Goal: Task Accomplishment & Management: Manage account settings

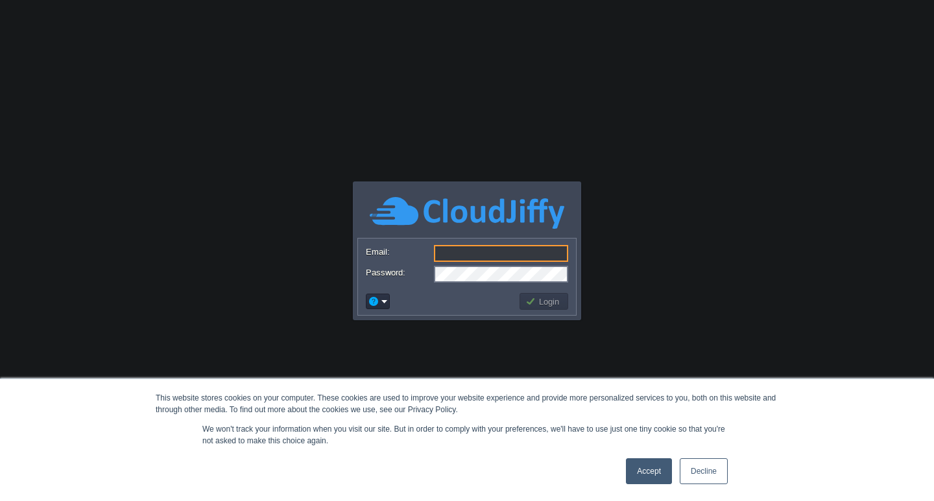
click at [454, 255] on input "Email:" at bounding box center [501, 253] width 134 height 17
type input "[PERSON_NAME][EMAIL_ADDRESS][DOMAIN_NAME]"
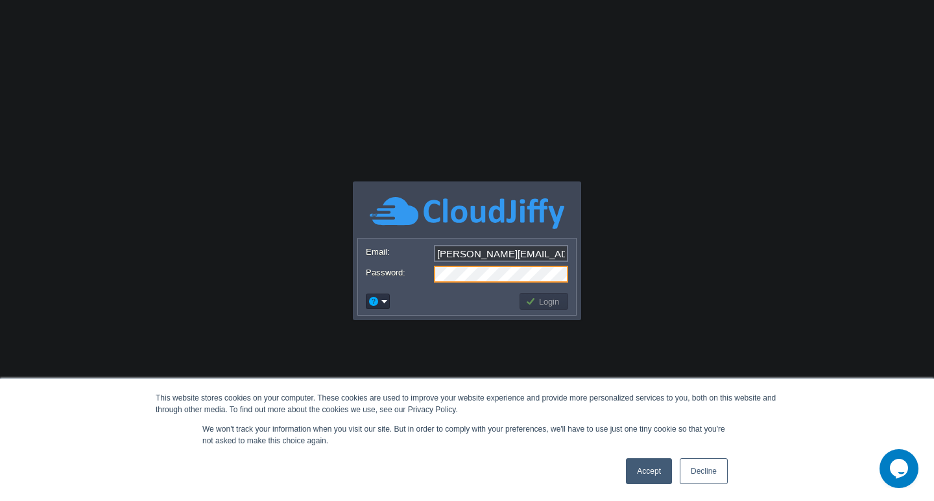
click at [644, 469] on link "Accept" at bounding box center [649, 471] width 46 height 26
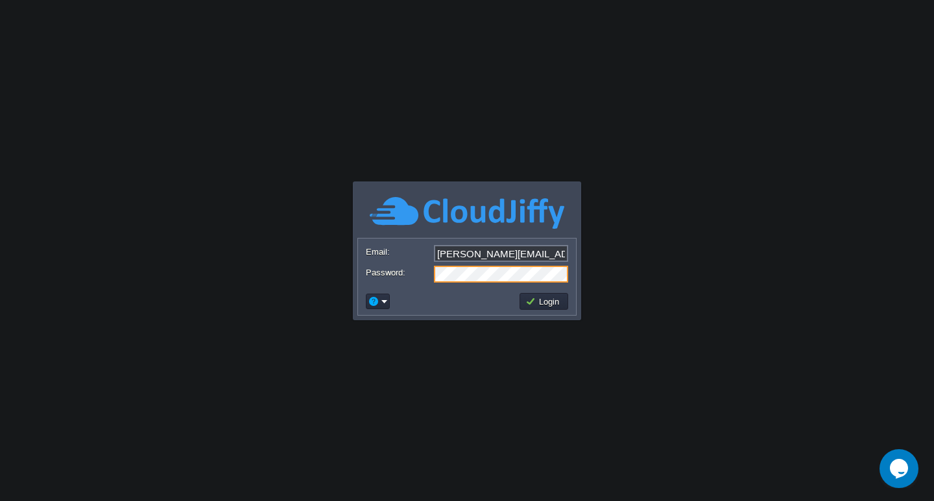
click at [533, 302] on button "Login" at bounding box center [544, 302] width 38 height 12
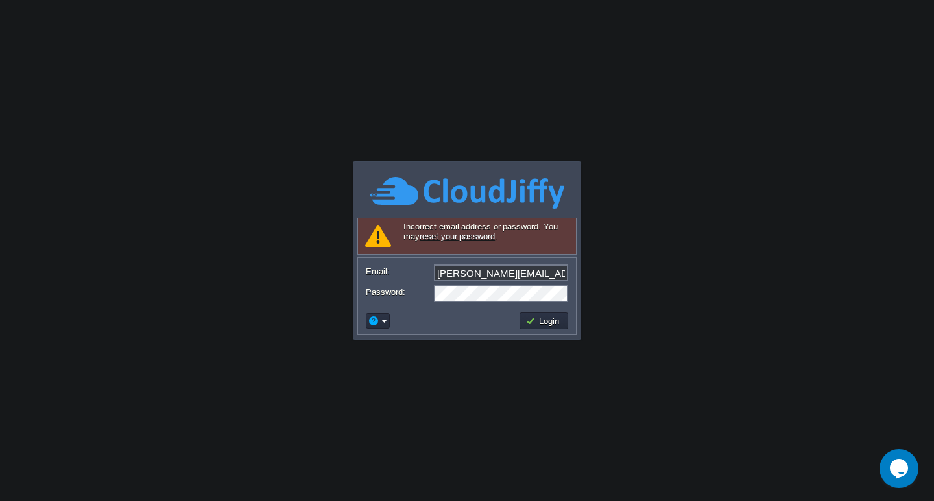
click at [460, 237] on link "reset your password" at bounding box center [456, 236] width 75 height 10
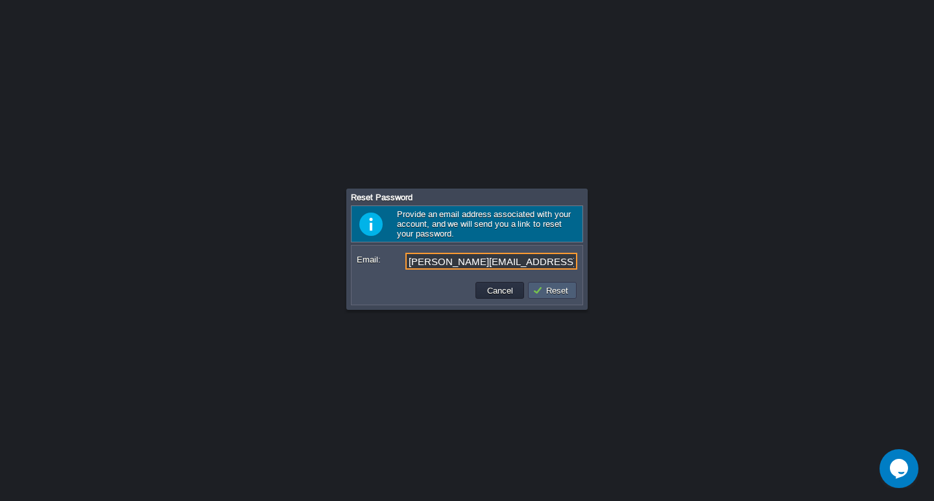
click at [541, 295] on button "Reset" at bounding box center [552, 291] width 40 height 12
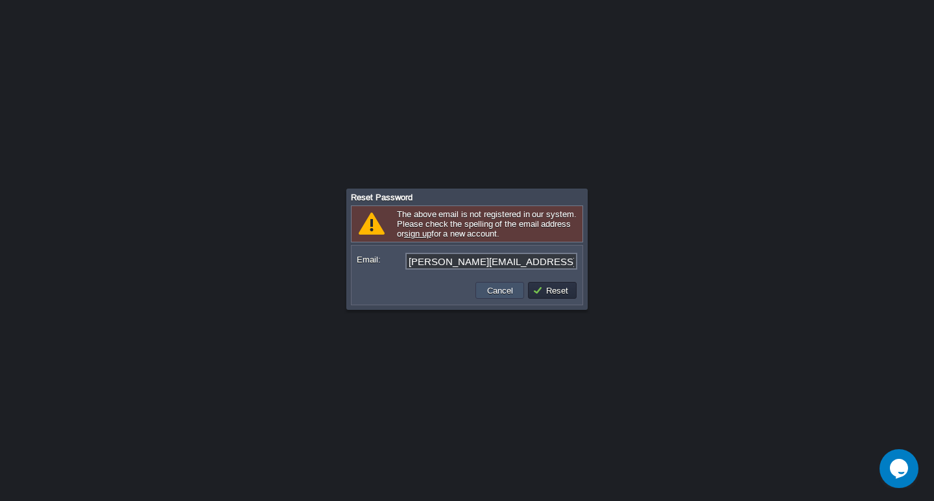
click at [502, 292] on button "Cancel" at bounding box center [500, 291] width 34 height 12
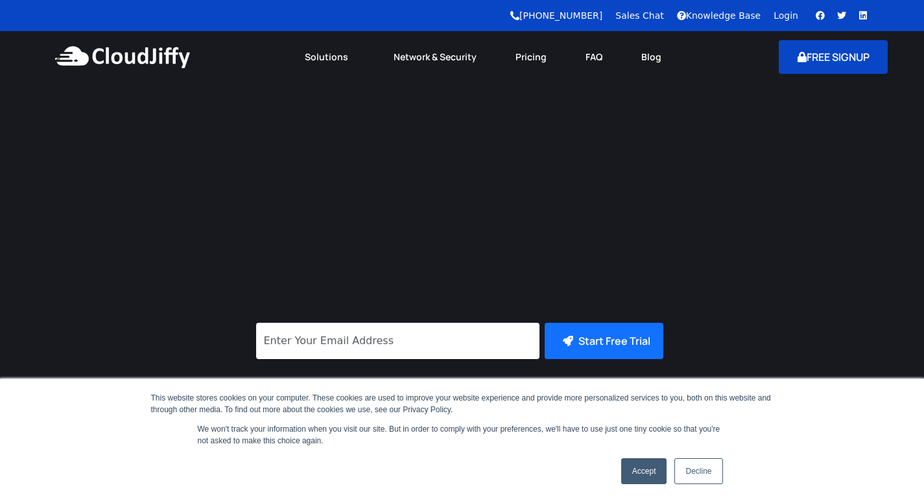
click at [803, 54] on button "FREE SIGNUP" at bounding box center [834, 57] width 110 height 34
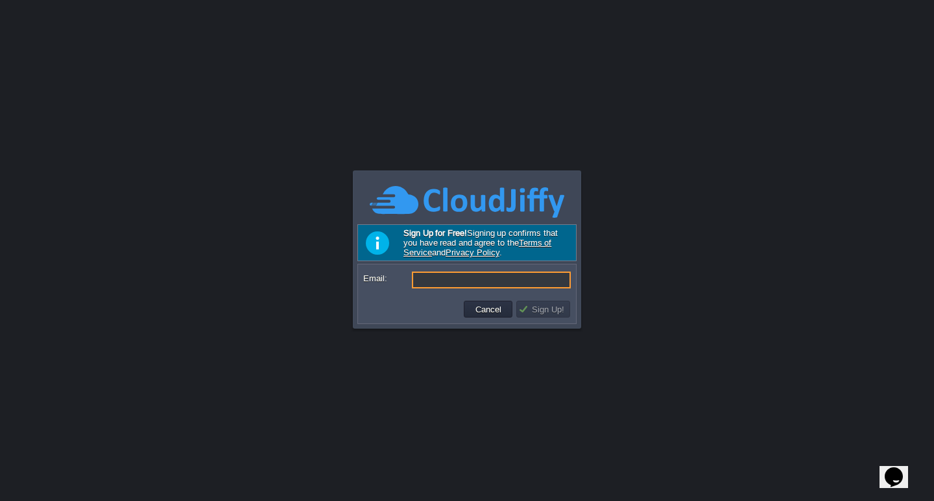
click at [456, 285] on input "Email:" at bounding box center [491, 280] width 159 height 17
drag, startPoint x: 456, startPoint y: 285, endPoint x: 432, endPoint y: 283, distance: 24.1
click at [432, 283] on input "s" at bounding box center [491, 280] width 159 height 17
type input "shubhadeep@mypustak.com"
click at [550, 311] on button "Sign Up!" at bounding box center [543, 309] width 50 height 12
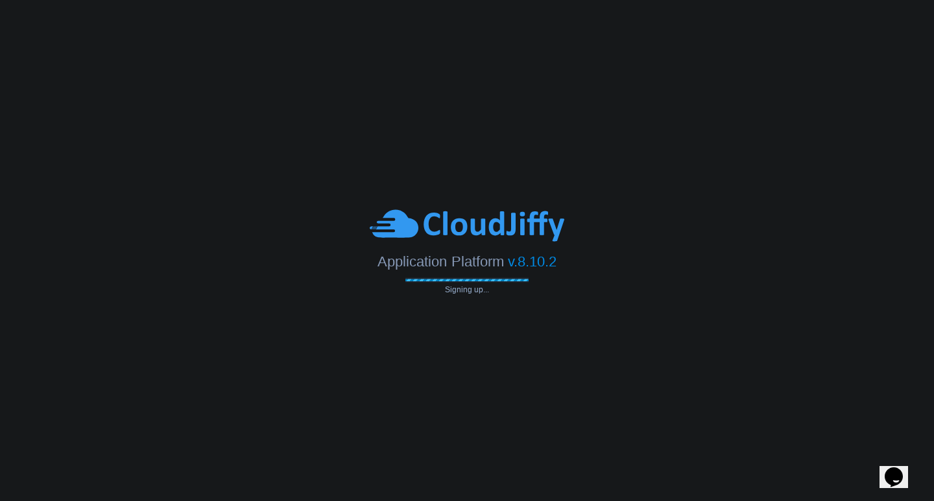
type input "shubhadeep@mypustak.com"
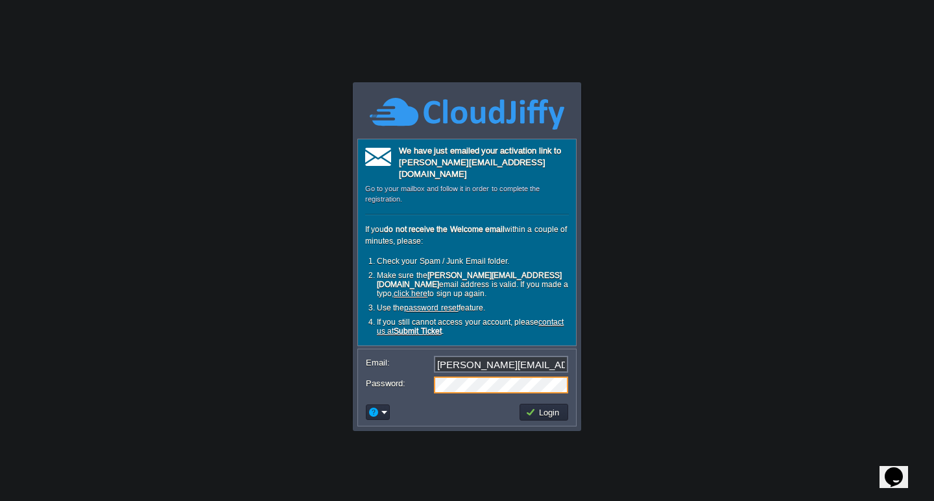
click at [539, 406] on button "Login" at bounding box center [544, 412] width 38 height 12
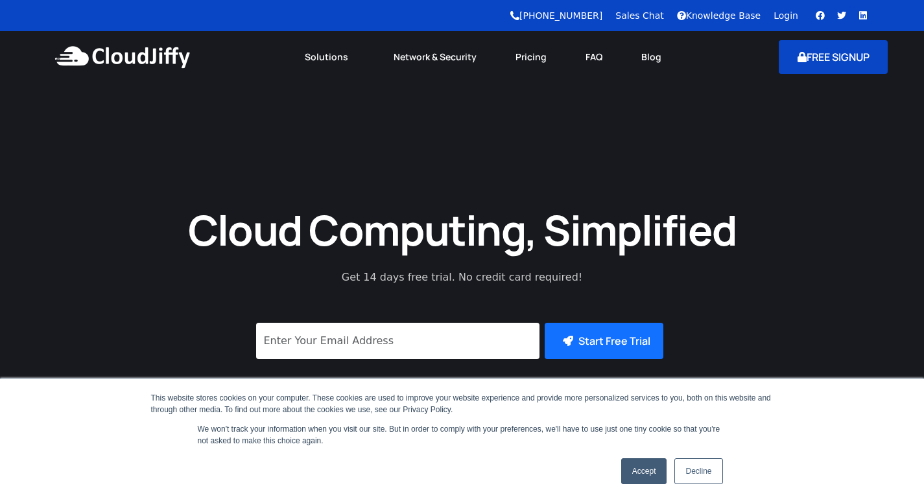
click at [859, 64] on button "FREE SIGNUP" at bounding box center [834, 57] width 110 height 34
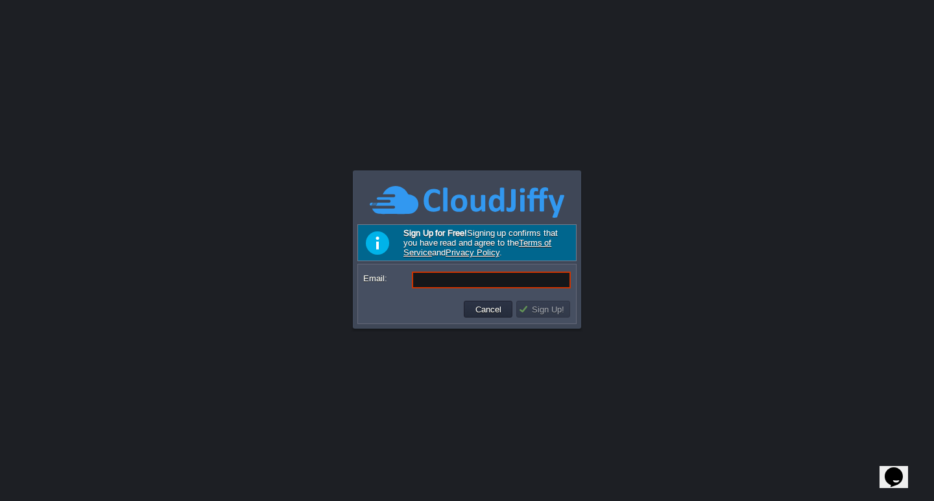
click at [424, 280] on input "Email:" at bounding box center [491, 280] width 159 height 17
type input "s"
type input "shubhadee"
paste input "ShipmentAPIView"
type input "ShipmentAPIView"
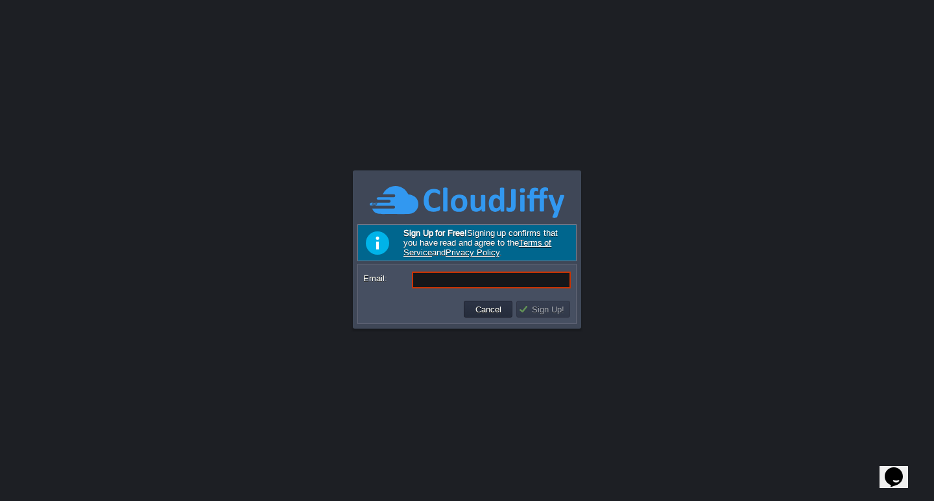
paste input "s.mypustak@gmail.com"
type input "s.mypustak@gmail.com"
click at [546, 306] on button "Sign Up!" at bounding box center [543, 309] width 50 height 12
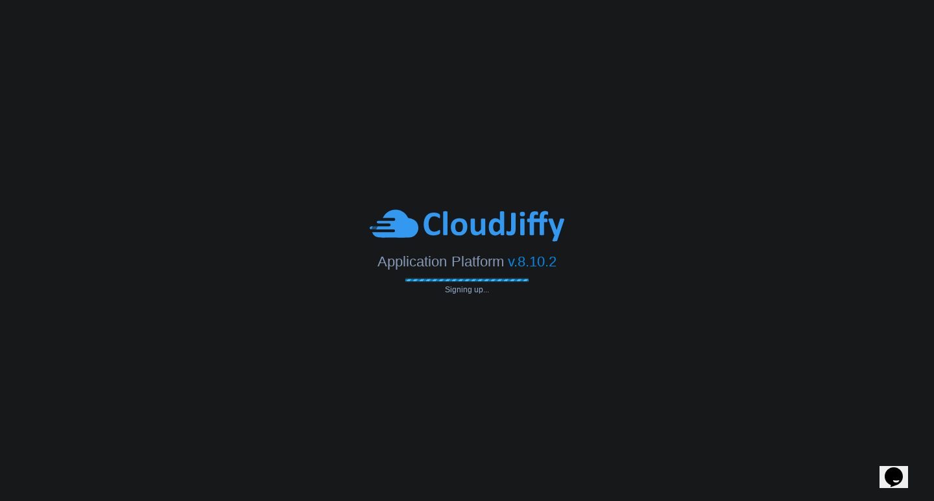
type input "s.mypustak@gmail.com"
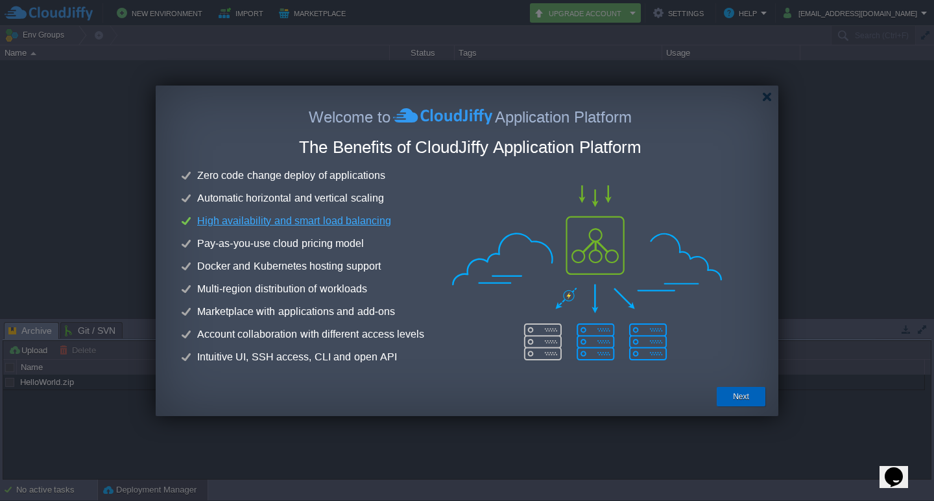
click at [736, 395] on button "Next" at bounding box center [741, 396] width 16 height 13
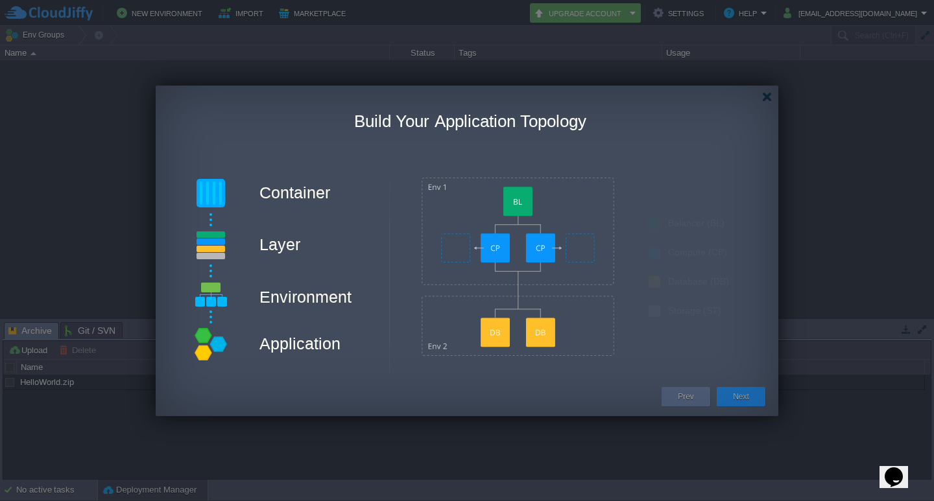
click at [732, 400] on div "Next" at bounding box center [740, 396] width 29 height 19
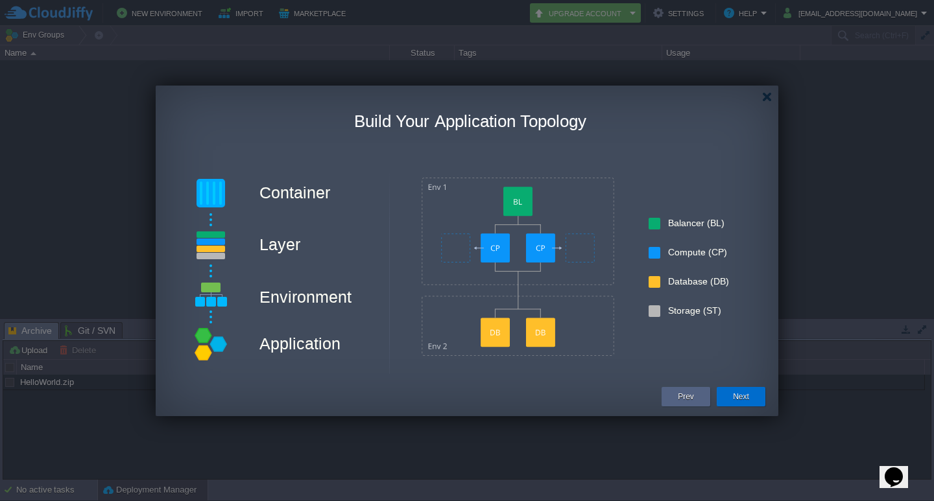
click at [727, 397] on div "Next" at bounding box center [740, 396] width 29 height 19
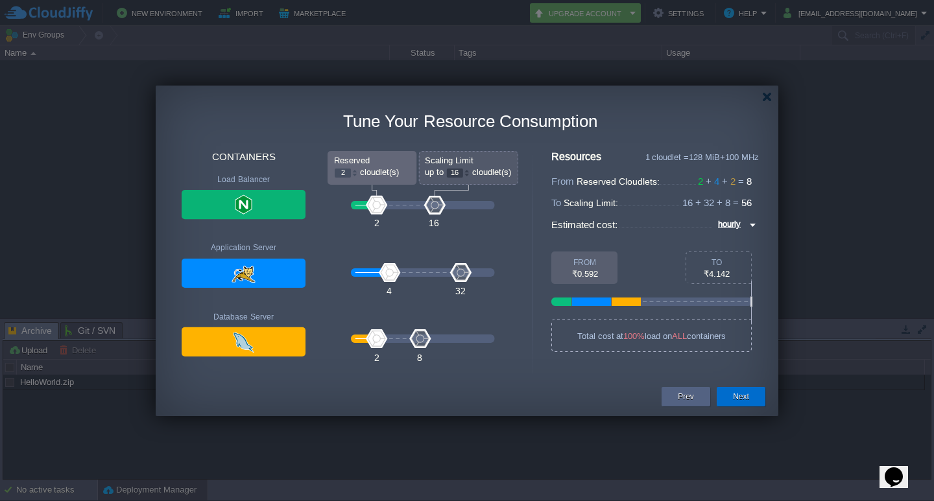
click at [747, 401] on button "Next" at bounding box center [741, 396] width 16 height 13
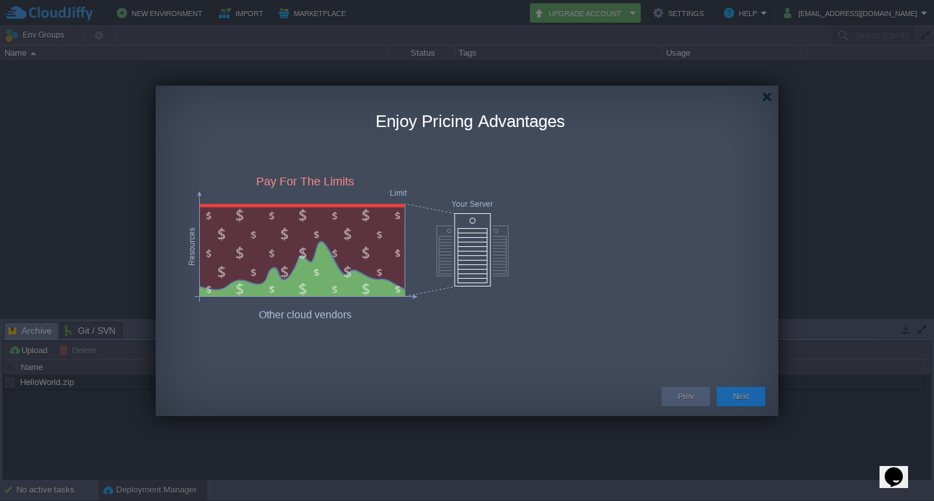
click at [747, 401] on button "Next" at bounding box center [741, 396] width 16 height 13
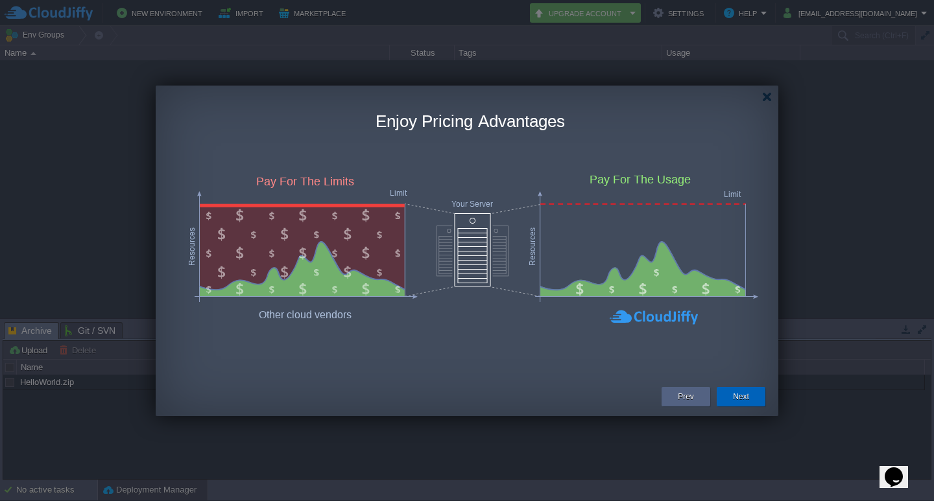
click at [742, 399] on button "Next" at bounding box center [741, 396] width 16 height 13
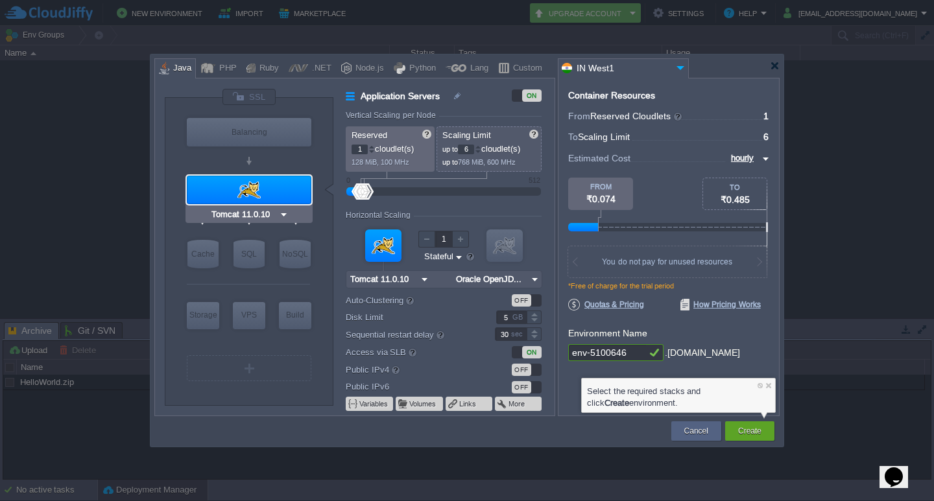
click at [257, 213] on input "Tomcat 11.0.10" at bounding box center [244, 214] width 70 height 13
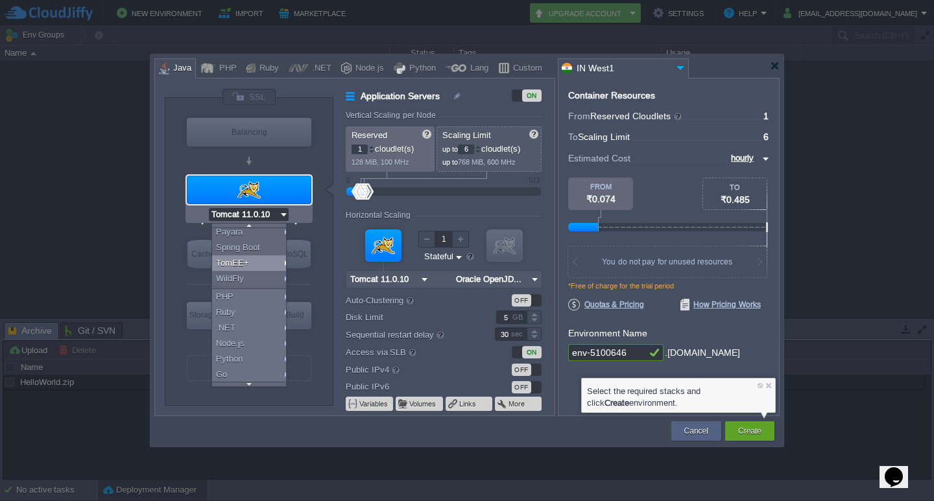
scroll to position [89, 0]
click at [235, 287] on div "PHP" at bounding box center [251, 285] width 78 height 16
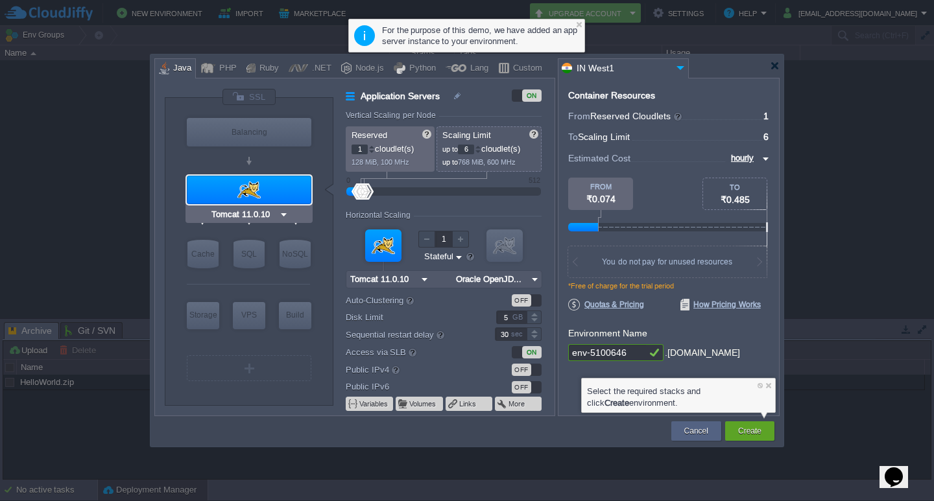
type input "MariaDB 12.0.2"
click at [244, 257] on div "SQL" at bounding box center [248, 254] width 31 height 29
type input "SQL Databases"
type input "4"
type input "MariaDB 12.0.2"
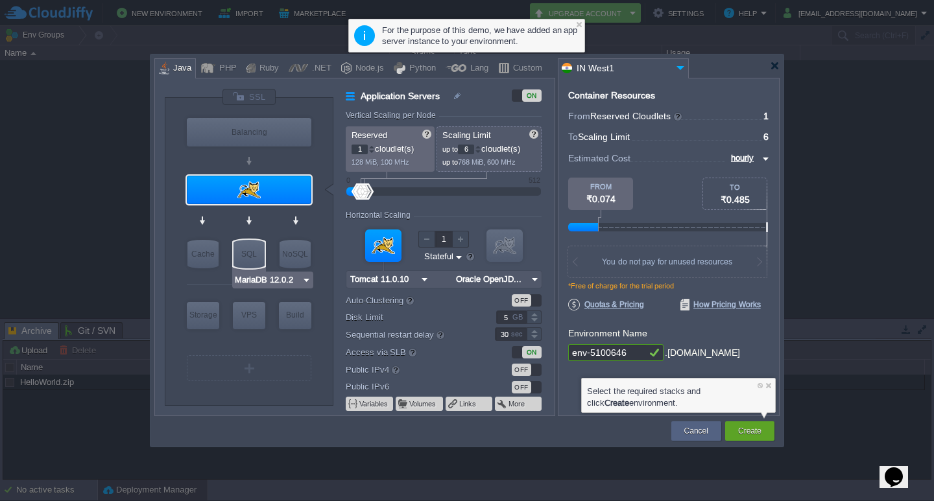
type input "12.0.2-almalin..."
type input "Stateless"
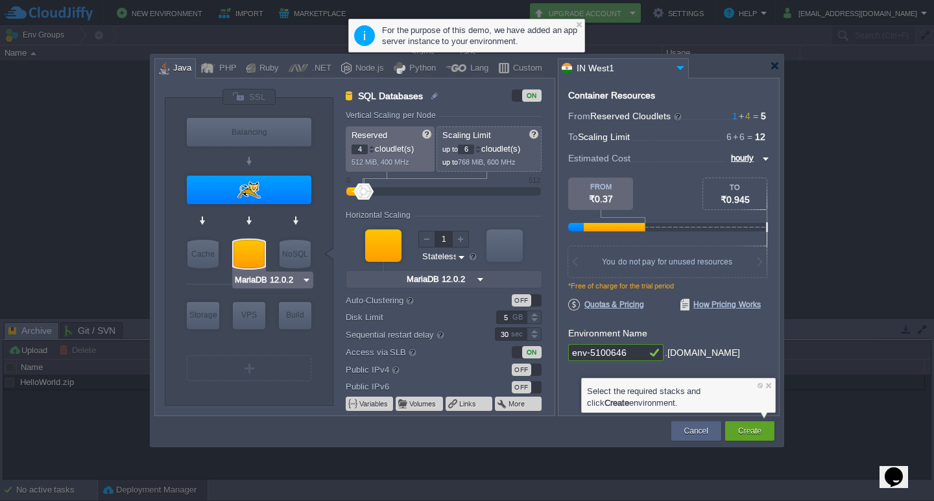
type input "Tomcat 11.0.10"
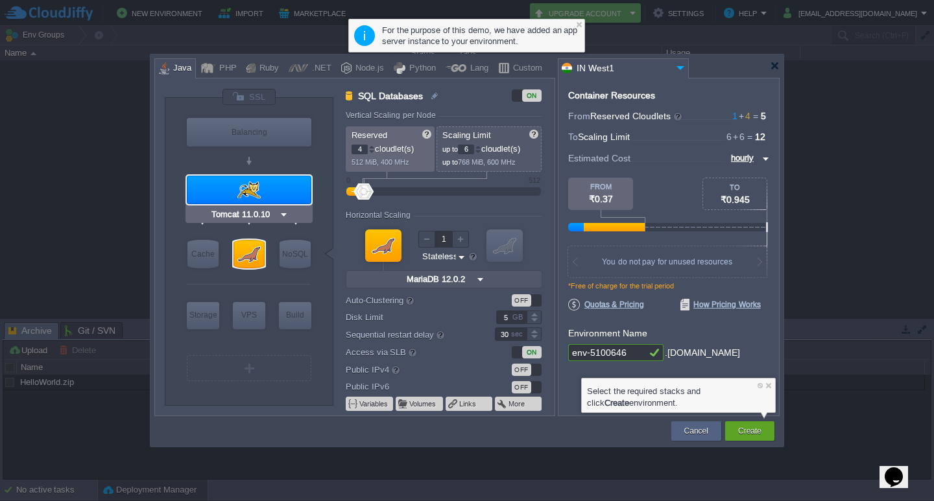
click at [249, 191] on div at bounding box center [249, 190] width 124 height 29
type input "Application Servers"
type input "1"
type input "Tomcat 11.0.10"
type input "Oracle OpenJD..."
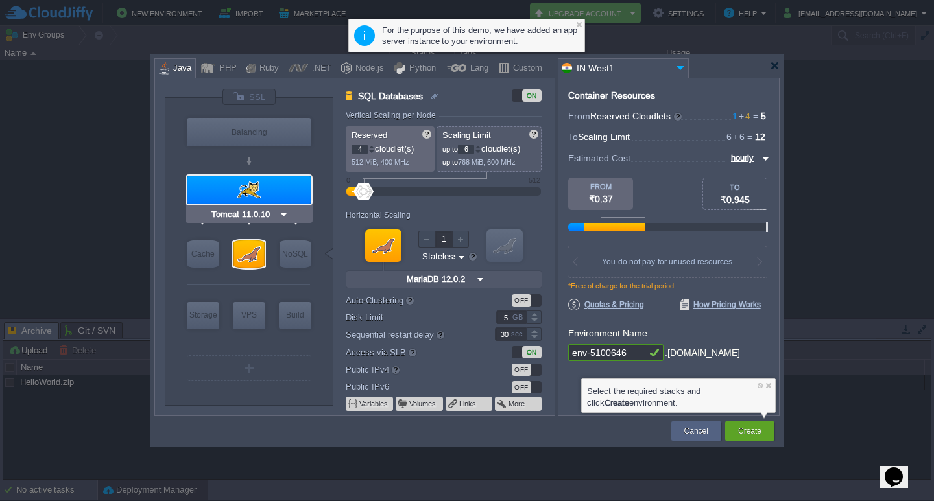
type input "Stateful"
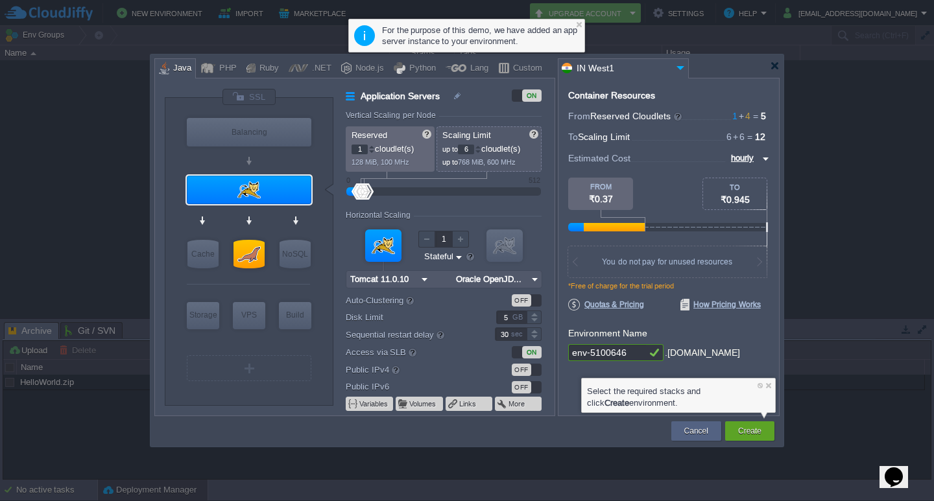
click at [444, 255] on input "Stateless Stateful" at bounding box center [438, 257] width 31 height 12
click at [265, 189] on div at bounding box center [249, 190] width 124 height 29
drag, startPoint x: 250, startPoint y: 198, endPoint x: 233, endPoint y: 198, distance: 16.9
click at [233, 198] on div at bounding box center [249, 190] width 124 height 29
click at [257, 213] on input "Tomcat 11.0.10" at bounding box center [244, 214] width 70 height 13
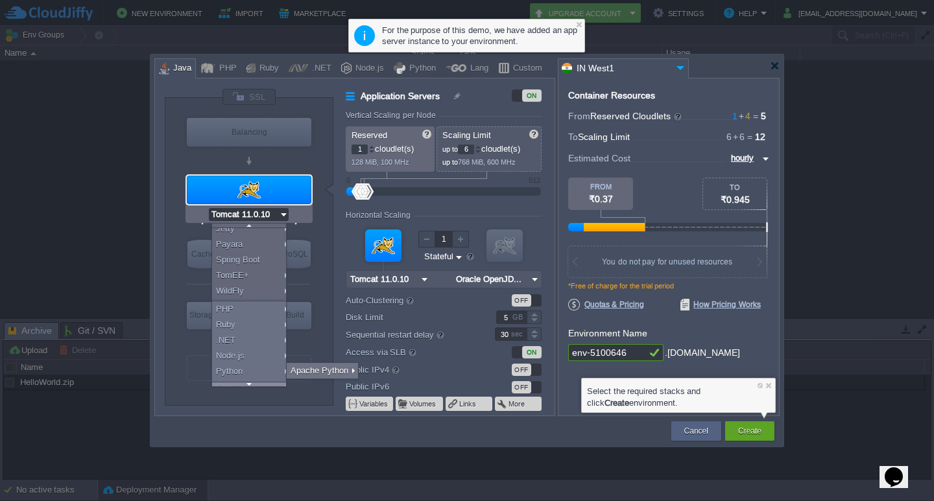
scroll to position [78, 0]
click at [256, 362] on div "Python" at bounding box center [251, 359] width 78 height 16
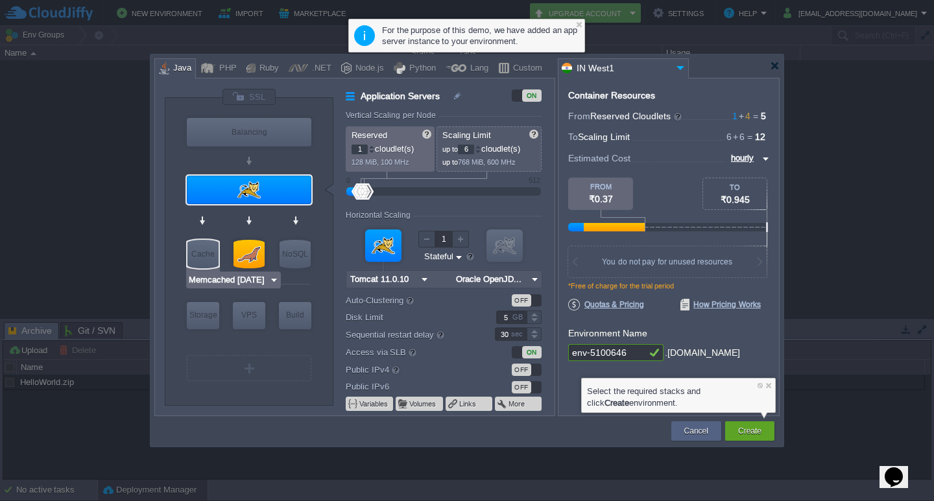
type input "Tomcat 11.0.10"
click at [772, 66] on div at bounding box center [775, 66] width 10 height 10
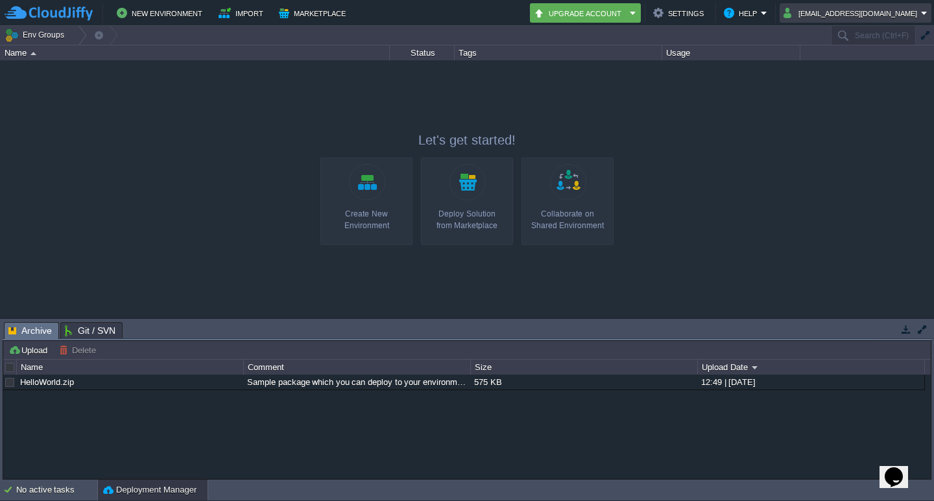
click at [864, 16] on button "s.mypustak@gmail.com" at bounding box center [851, 13] width 137 height 16
click at [866, 16] on button "s.mypustak@gmail.com" at bounding box center [851, 13] width 137 height 16
click at [878, 10] on button "s.mypustak@gmail.com" at bounding box center [851, 13] width 137 height 16
click at [853, 73] on span "Sign out" at bounding box center [847, 69] width 31 height 10
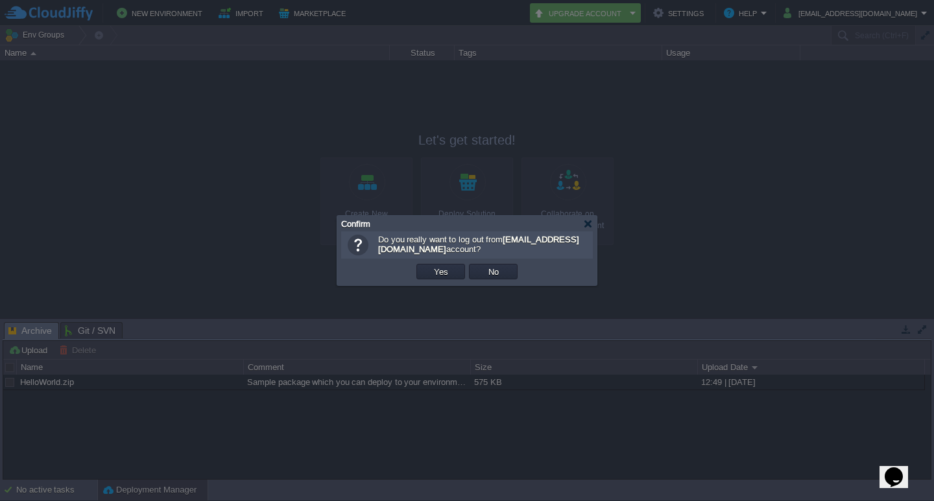
click at [427, 263] on td "Yes" at bounding box center [440, 271] width 53 height 19
click at [430, 270] on button "Yes" at bounding box center [441, 272] width 22 height 12
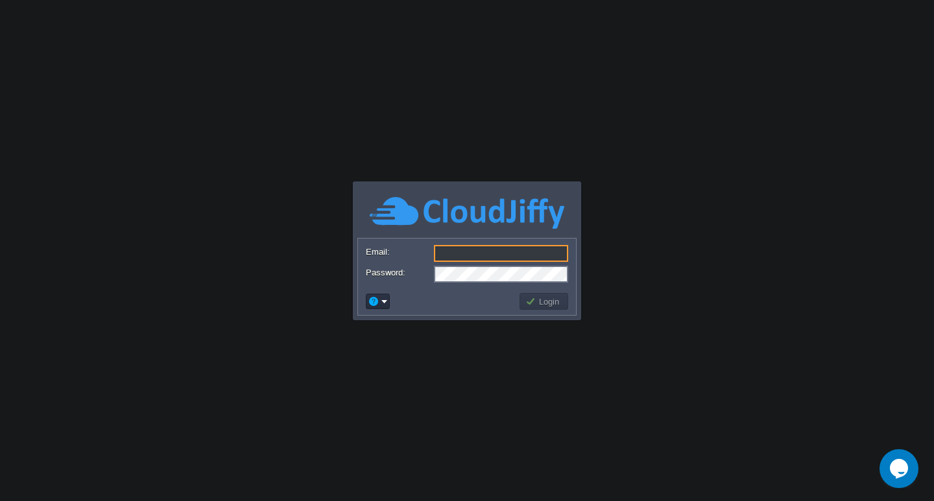
click at [454, 257] on input "Email:" at bounding box center [501, 253] width 134 height 17
type input "s"
click at [454, 257] on input "s" at bounding box center [501, 253] width 134 height 17
type input "s"
click at [547, 49] on body "Application Platform v.8.10.2 Email: Password: Login" at bounding box center [467, 250] width 934 height 501
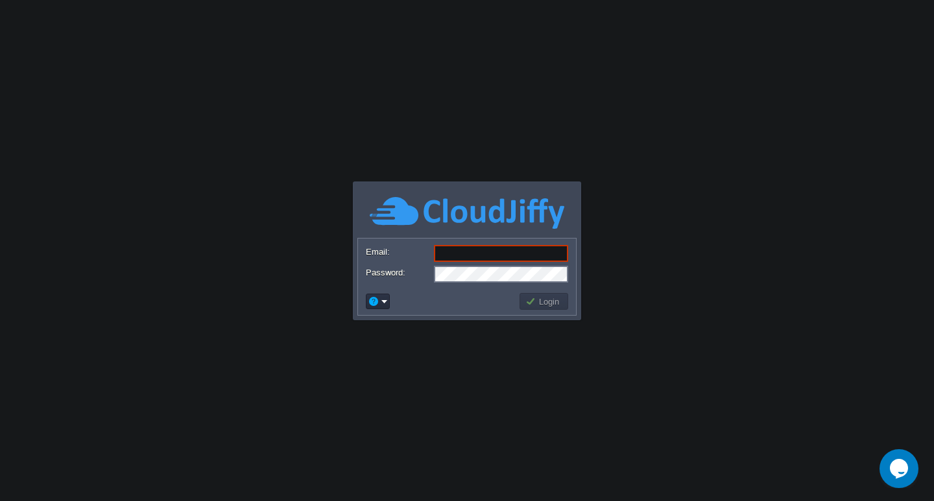
click at [456, 252] on input "Email:" at bounding box center [501, 253] width 134 height 17
type input "shubhadeep@mypustak.com"
click at [523, 179] on body "Application Platform v.8.10.2 Required Field Email: shubhadeep@mypustak.com Pas…" at bounding box center [467, 250] width 934 height 501
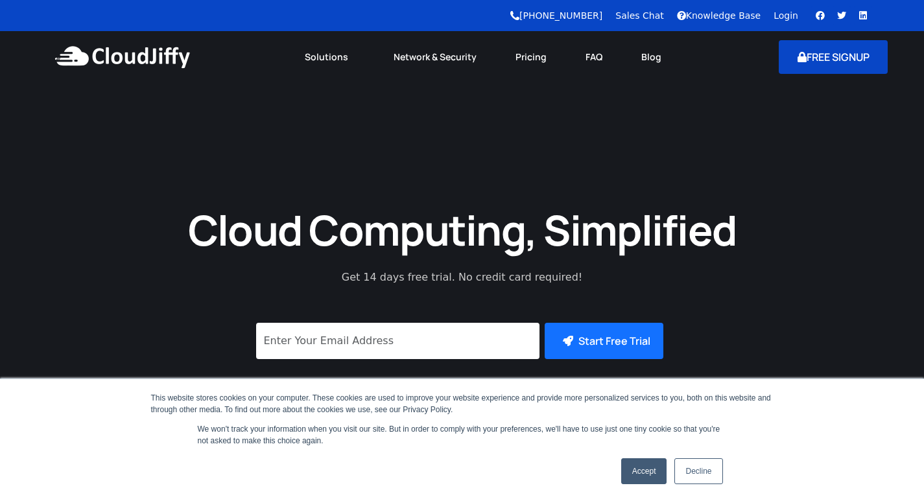
click at [841, 62] on button "FREE SIGNUP" at bounding box center [834, 57] width 110 height 34
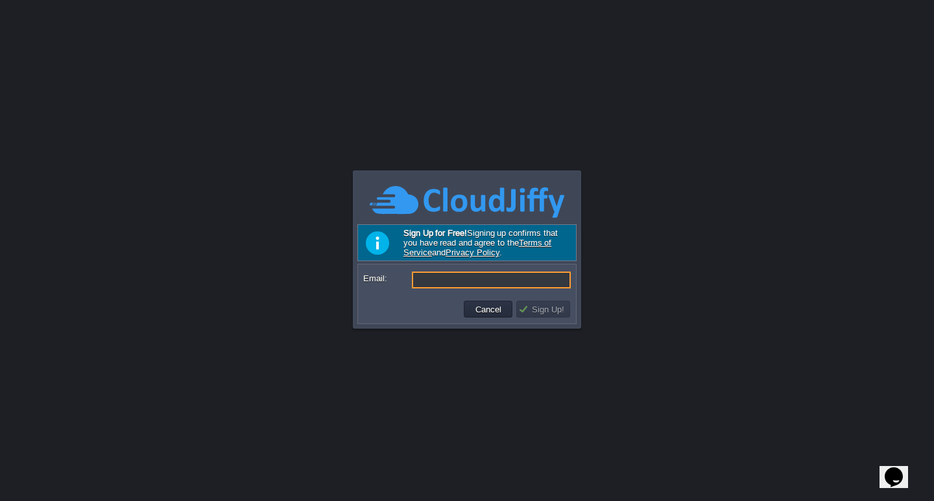
click at [459, 277] on input "Email:" at bounding box center [491, 280] width 159 height 17
type input "[PERSON_NAME][EMAIL_ADDRESS][DOMAIN_NAME]"
click at [543, 309] on button "Sign Up!" at bounding box center [543, 309] width 50 height 12
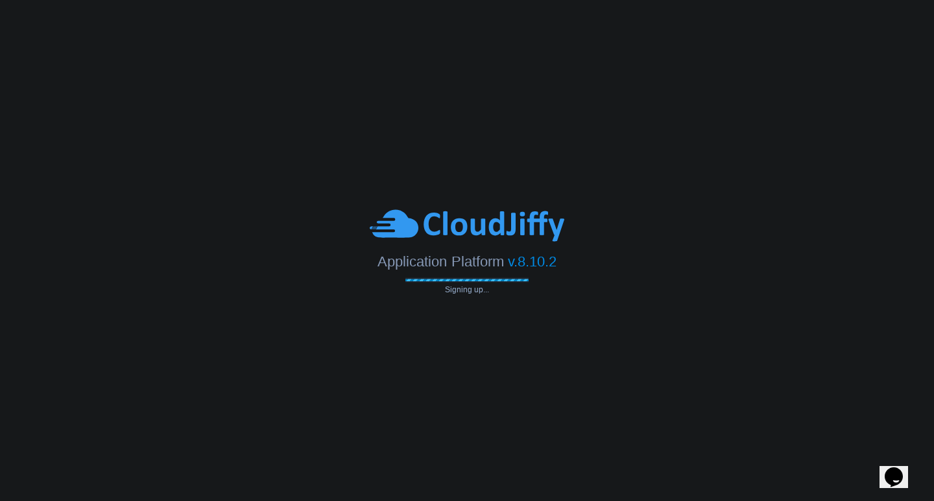
type input "[PERSON_NAME][EMAIL_ADDRESS][DOMAIN_NAME]"
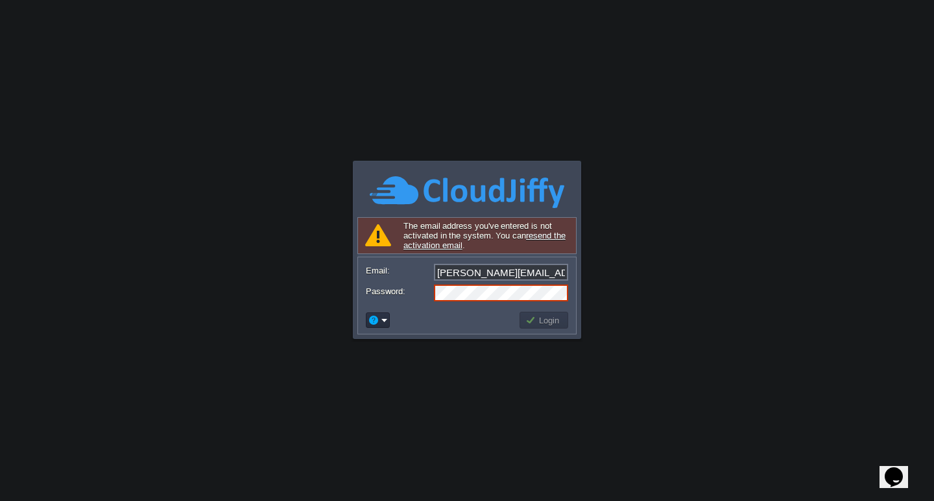
click at [539, 235] on link "resend the activation email" at bounding box center [484, 240] width 162 height 19
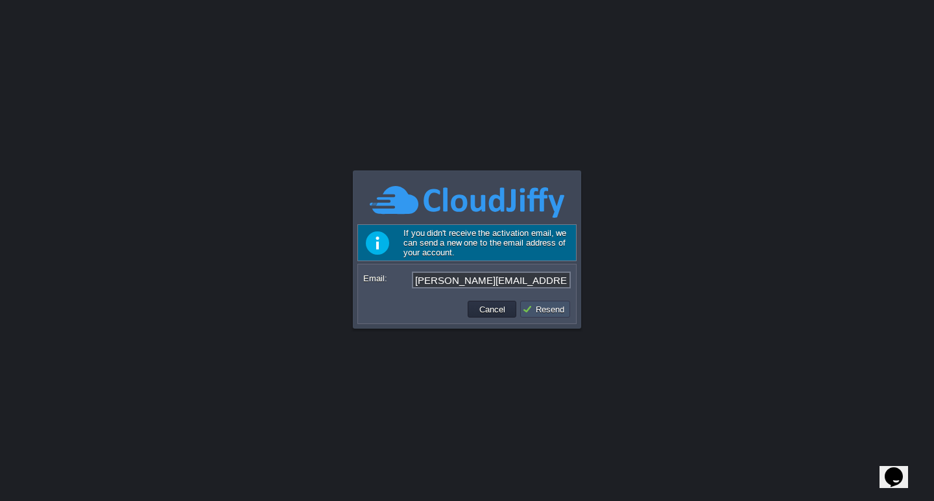
click at [561, 311] on button "Resend" at bounding box center [545, 309] width 46 height 12
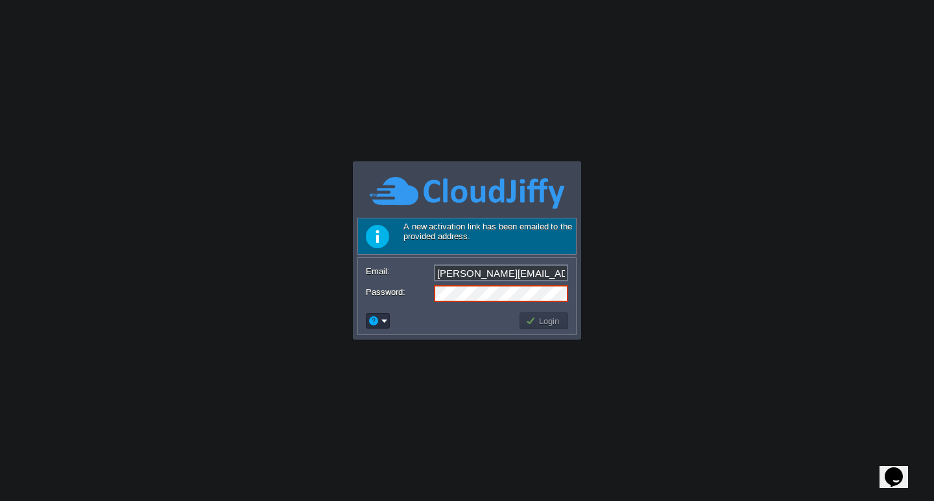
click at [557, 274] on input "[PERSON_NAME][EMAIL_ADDRESS][DOMAIN_NAME]" at bounding box center [501, 273] width 134 height 17
click at [592, 265] on body "Application Platform v.8.10.2 Sending activation email... Required Field A new …" at bounding box center [467, 250] width 934 height 501
click at [478, 267] on input "[PERSON_NAME][EMAIL_ADDRESS][DOMAIN_NAME]" at bounding box center [501, 273] width 134 height 17
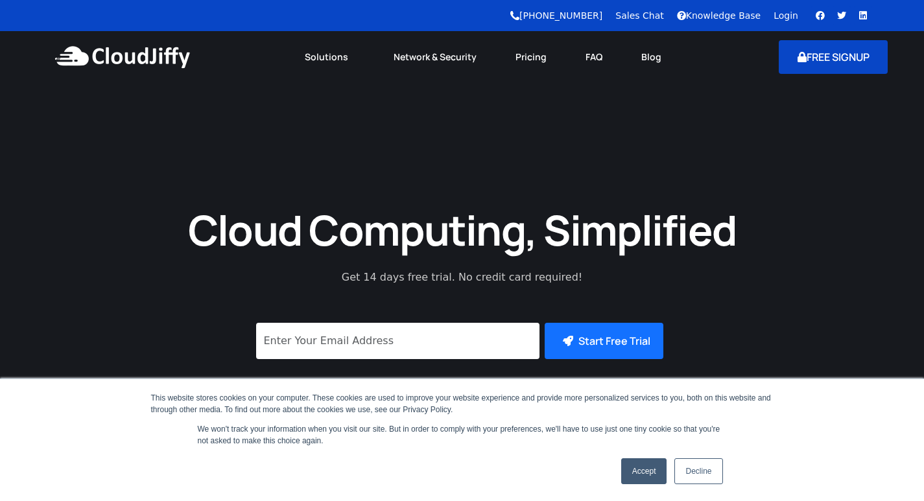
click at [801, 56] on icon at bounding box center [801, 57] width 9 height 10
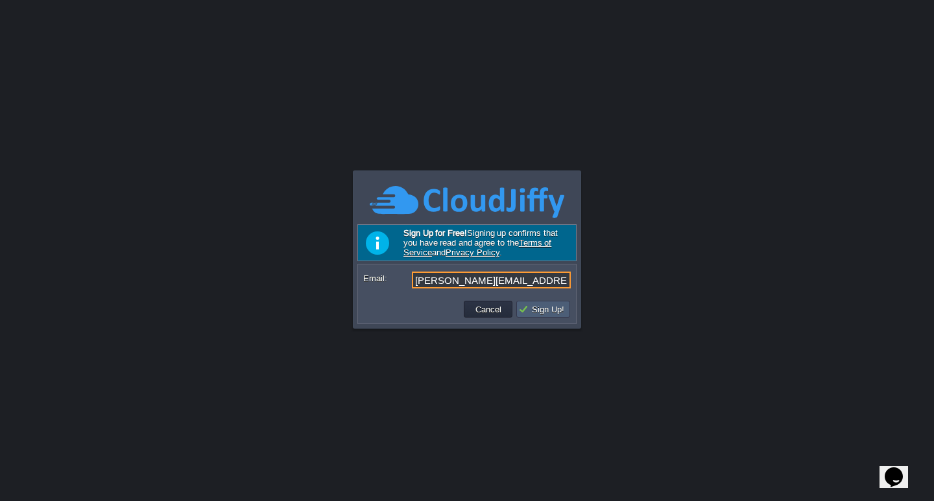
type input "[PERSON_NAME][EMAIL_ADDRESS][DOMAIN_NAME]"
click at [550, 312] on button "Sign Up!" at bounding box center [543, 309] width 50 height 12
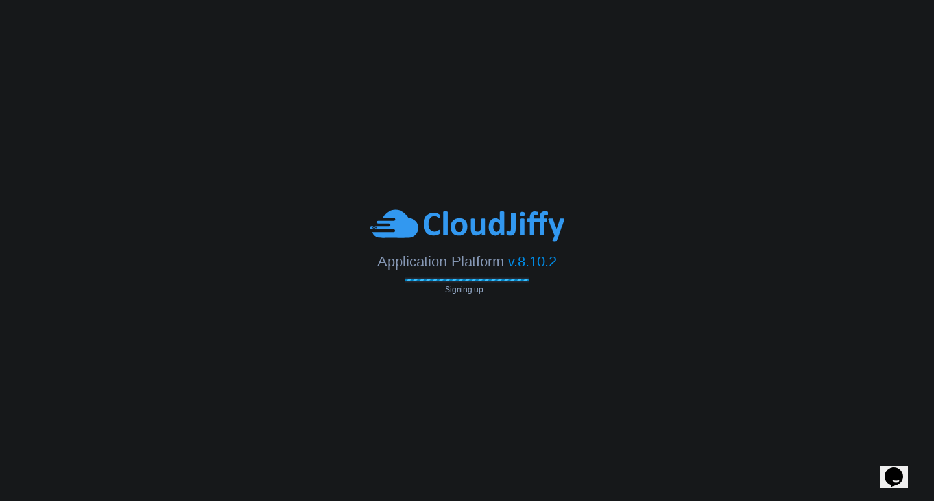
type input "[PERSON_NAME][EMAIL_ADDRESS][DOMAIN_NAME]"
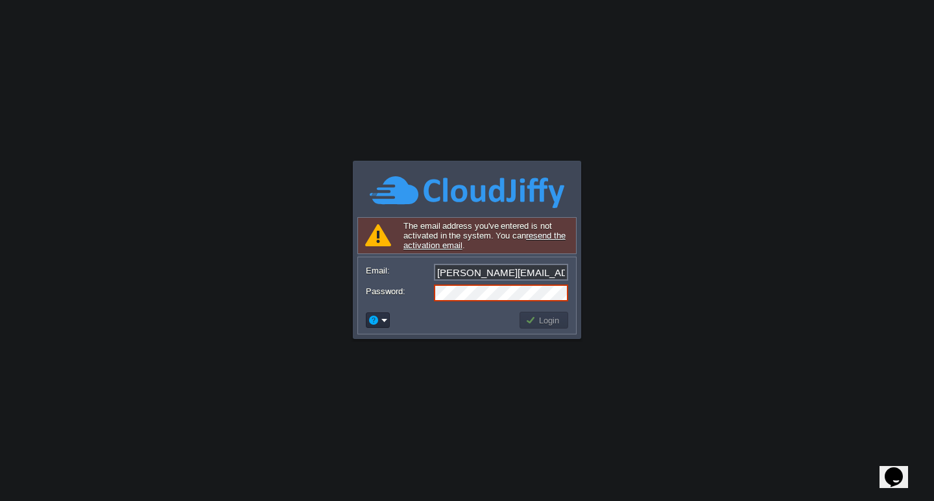
click at [553, 237] on link "resend the activation email" at bounding box center [484, 240] width 162 height 19
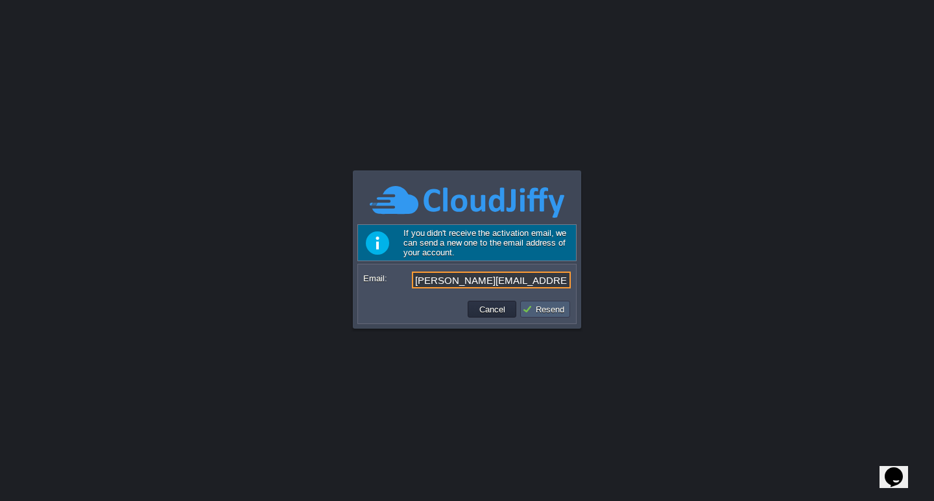
click at [539, 311] on button "Resend" at bounding box center [545, 309] width 46 height 12
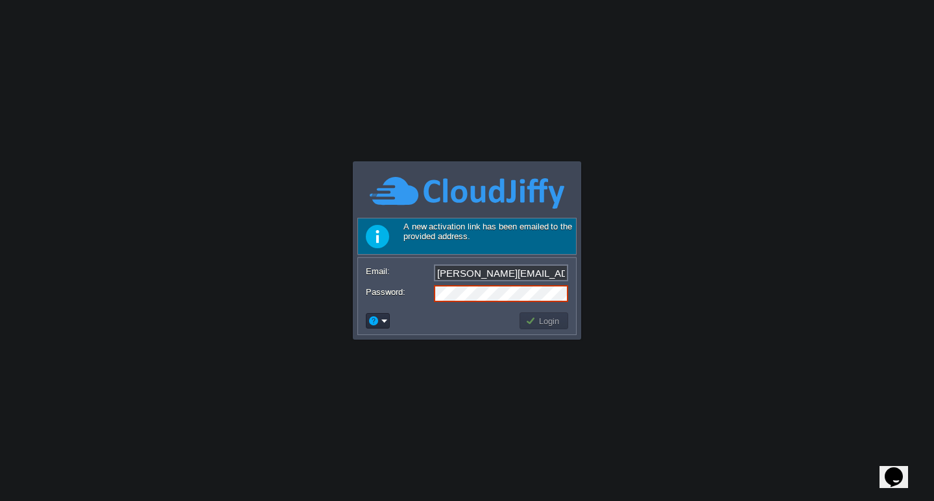
click at [776, 400] on body "Application Platform v.8.10.2 Sending activation email... A new activation link…" at bounding box center [467, 250] width 934 height 501
click at [845, 95] on body "Application Platform v.8.10.2 Sending activation email... A new activation link…" at bounding box center [467, 250] width 934 height 501
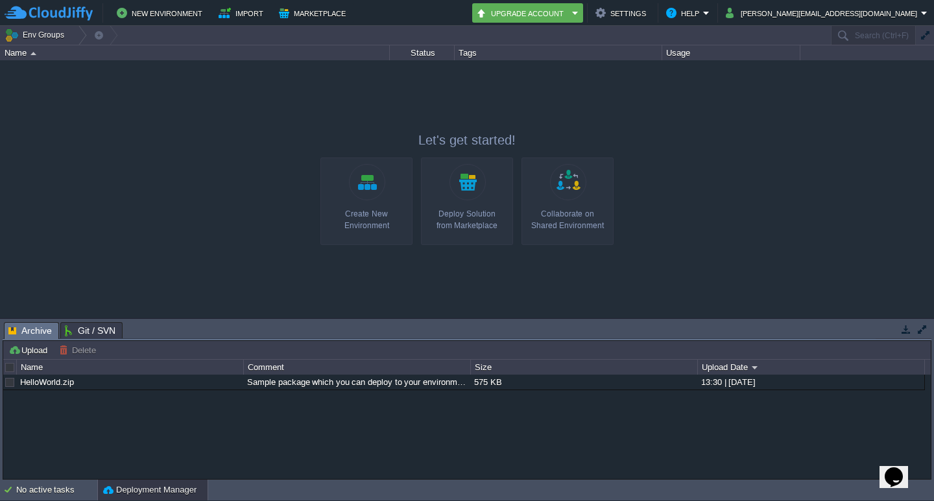
click at [27, 53] on div "Name" at bounding box center [195, 52] width 388 height 15
click at [686, 205] on div at bounding box center [467, 188] width 934 height 257
click at [906, 9] on button "[PERSON_NAME][EMAIL_ADDRESS][DOMAIN_NAME]" at bounding box center [822, 13] width 195 height 16
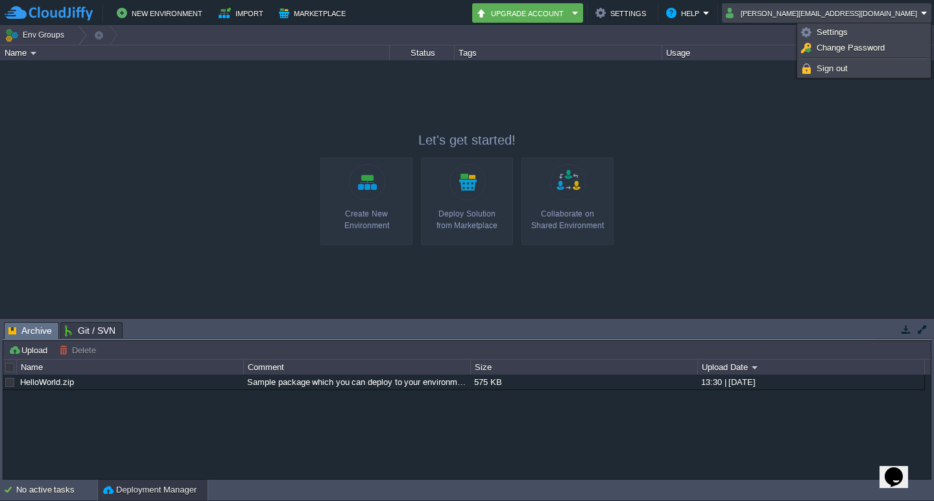
click at [732, 183] on div at bounding box center [467, 188] width 934 height 257
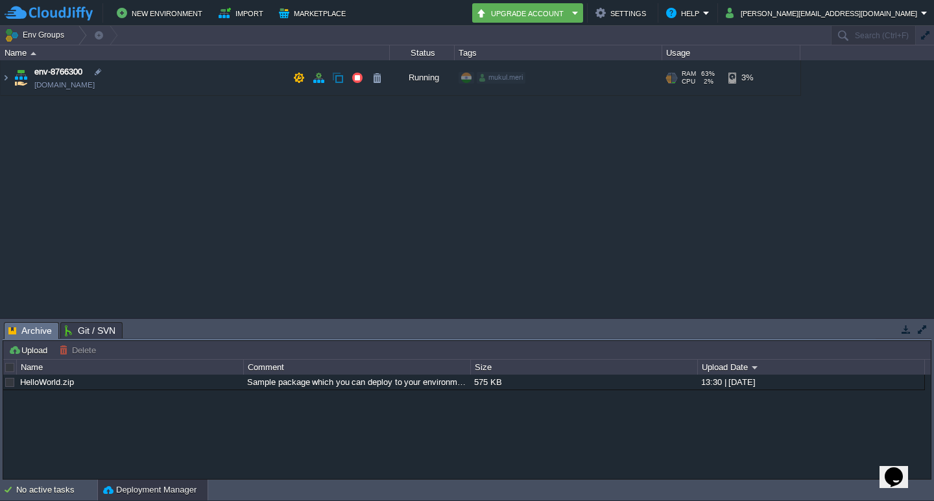
click at [62, 64] on td "env-8766300 [DOMAIN_NAME]" at bounding box center [195, 78] width 389 height 36
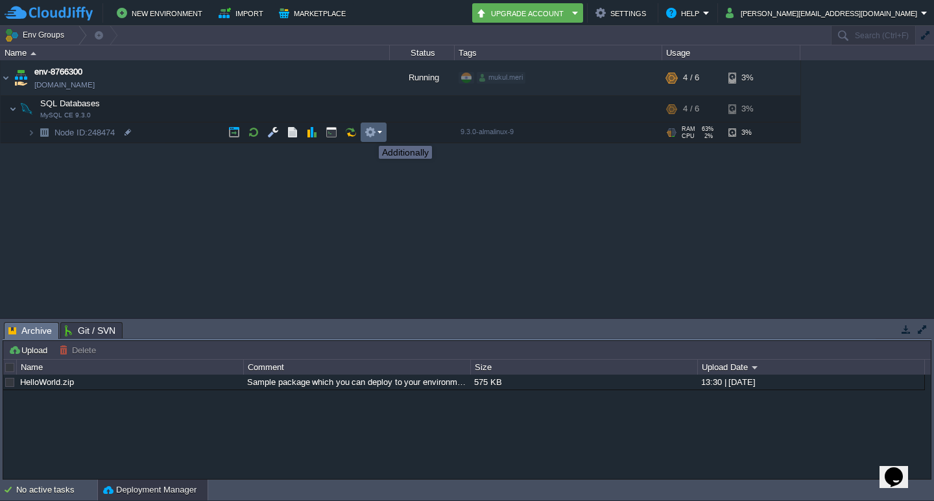
click at [369, 134] on button "button" at bounding box center [370, 132] width 12 height 12
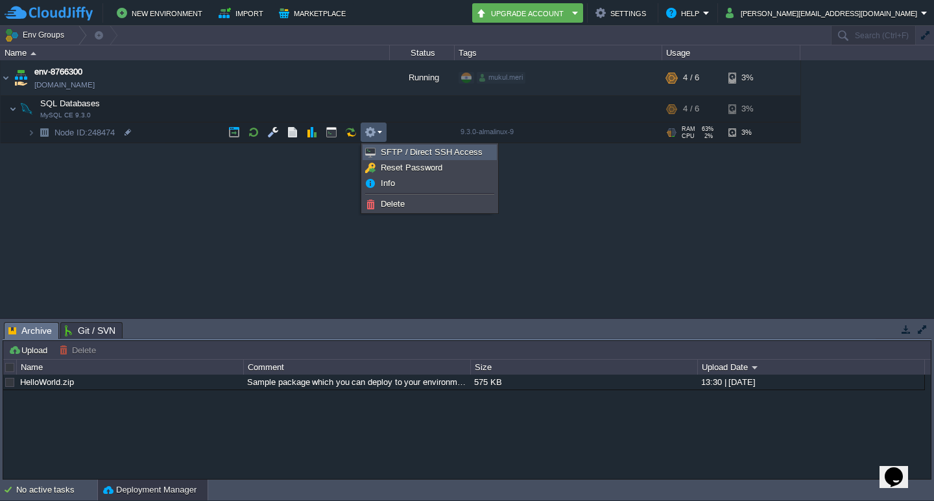
click at [386, 150] on span "SFTP / Direct SSH Access" at bounding box center [432, 152] width 102 height 10
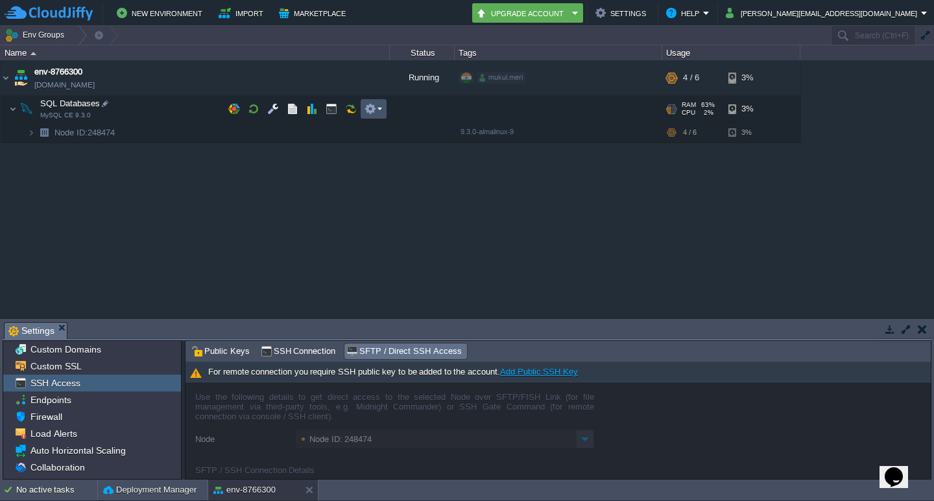
click at [375, 111] on button "button" at bounding box center [370, 109] width 12 height 12
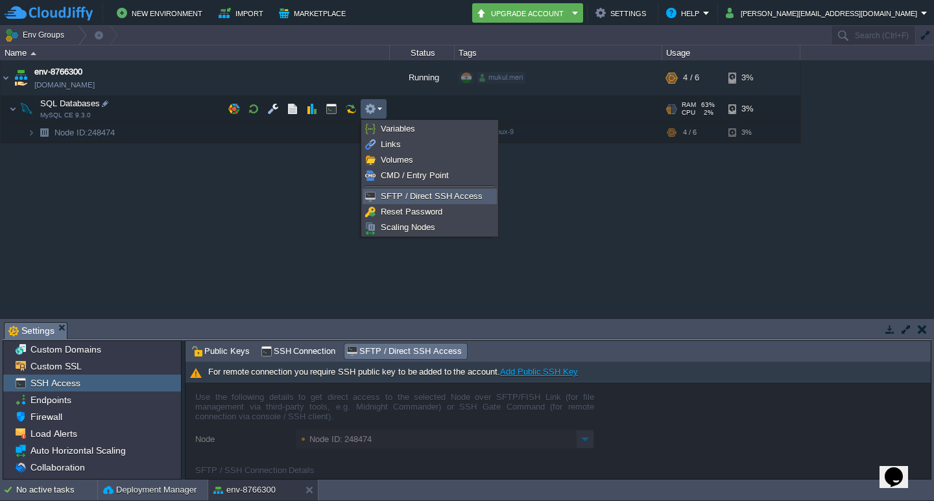
click at [390, 192] on span "SFTP / Direct SSH Access" at bounding box center [432, 196] width 102 height 10
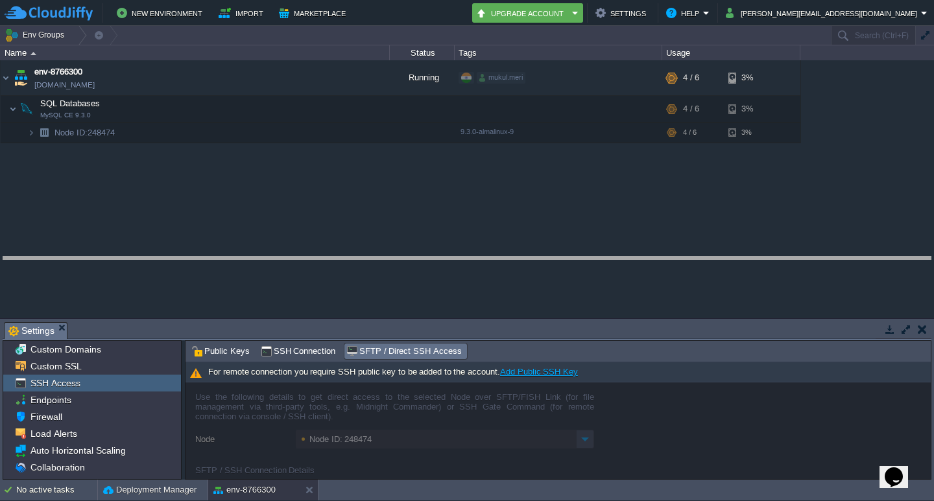
drag, startPoint x: 436, startPoint y: 322, endPoint x: 445, endPoint y: 217, distance: 104.8
click at [445, 217] on body "New Environment Import Marketplace Bonus ₹0.00 Upgrade Account Settings Help [P…" at bounding box center [467, 250] width 934 height 501
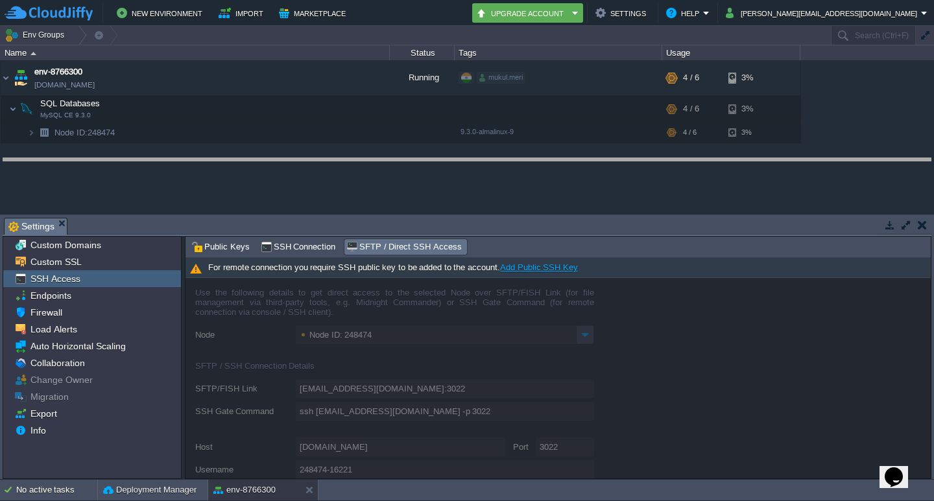
drag, startPoint x: 488, startPoint y: 220, endPoint x: 499, endPoint y: 160, distance: 60.5
click at [499, 160] on body "New Environment Import Marketplace Bonus ₹0.00 Upgrade Account Settings Help [P…" at bounding box center [467, 250] width 934 height 501
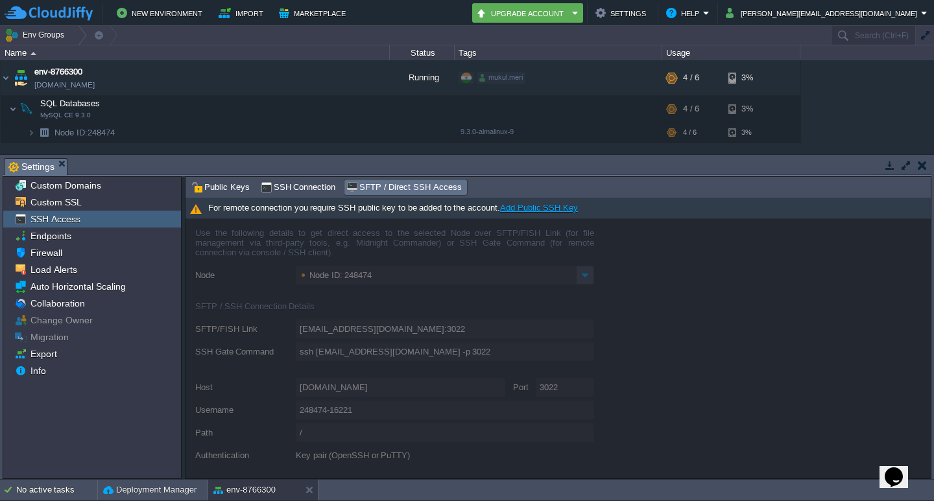
click at [53, 218] on span "SSH Access" at bounding box center [55, 219] width 54 height 12
click at [300, 183] on span "SSH Connection" at bounding box center [298, 187] width 75 height 14
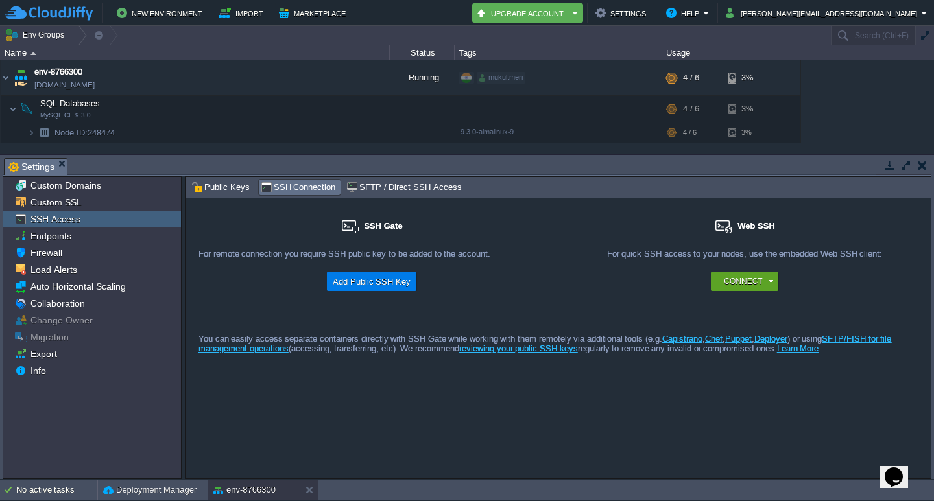
drag, startPoint x: 409, startPoint y: 226, endPoint x: 367, endPoint y: 226, distance: 42.1
click at [367, 226] on div "SSH Gate" at bounding box center [371, 233] width 346 height 31
drag, startPoint x: 414, startPoint y: 233, endPoint x: 362, endPoint y: 231, distance: 51.9
click at [377, 232] on div "SSH Gate" at bounding box center [371, 233] width 346 height 31
click at [346, 229] on img at bounding box center [350, 226] width 17 height 13
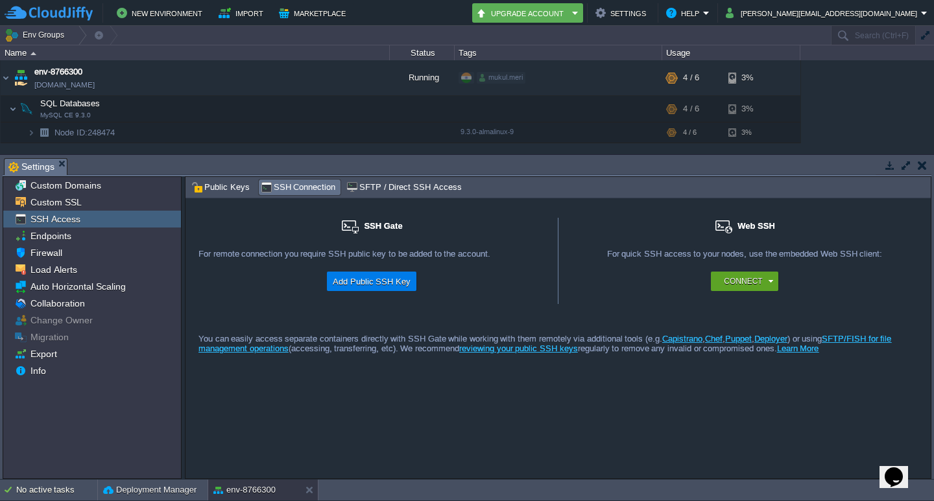
drag, startPoint x: 404, startPoint y: 226, endPoint x: 374, endPoint y: 225, distance: 29.8
click at [374, 225] on div "SSH Gate" at bounding box center [371, 233] width 346 height 31
click at [384, 287] on button "Add Public SSH Key" at bounding box center [372, 282] width 86 height 16
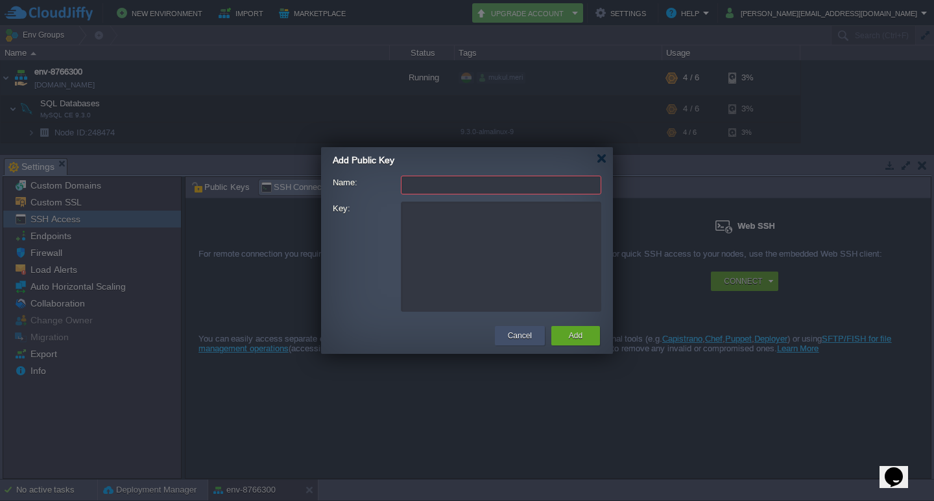
click at [517, 335] on button "Cancel" at bounding box center [520, 335] width 24 height 13
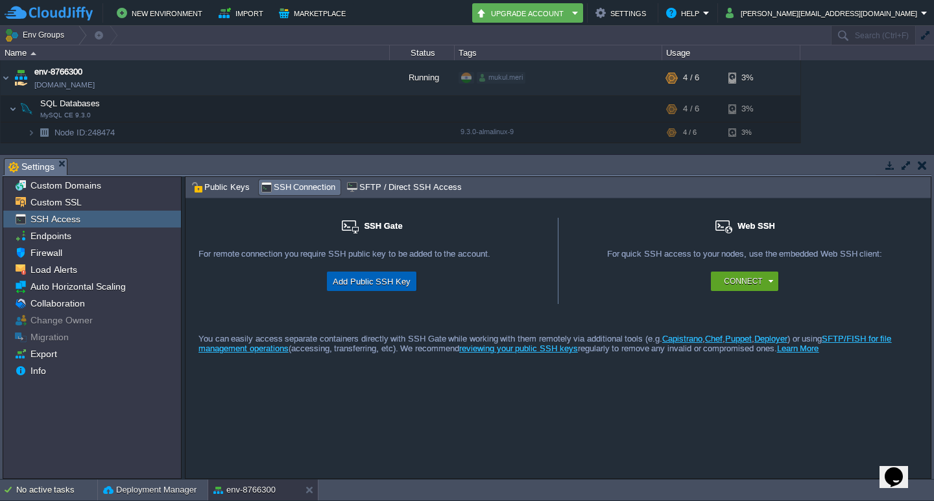
click at [350, 284] on button "Add Public SSH Key" at bounding box center [372, 282] width 86 height 16
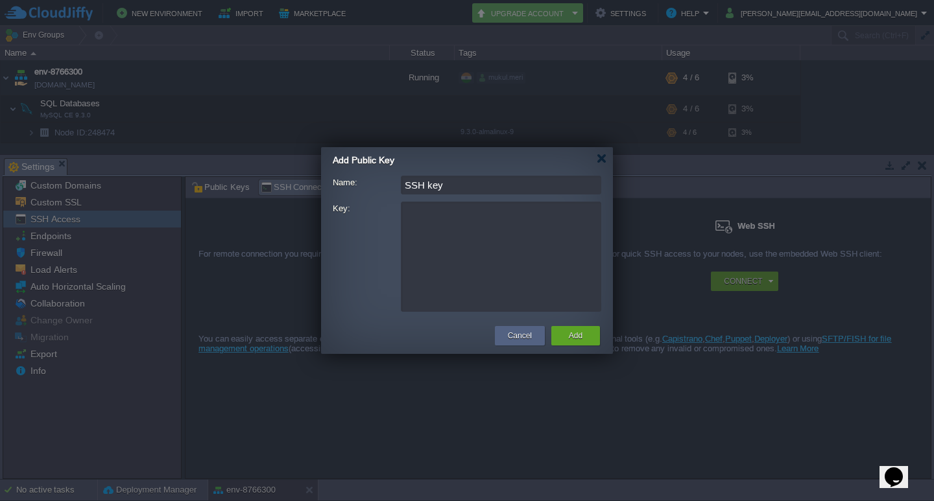
type input "SSH key"
click at [452, 236] on textarea "Key:" at bounding box center [501, 257] width 200 height 110
paste textarea "ssh-rsa AAAAB3NzaC1yc2EAAAADAQABAAACAQC9lQNarwShqe1QQZ27v2X6YVkI5ZWyZ9Twek/PHT1…"
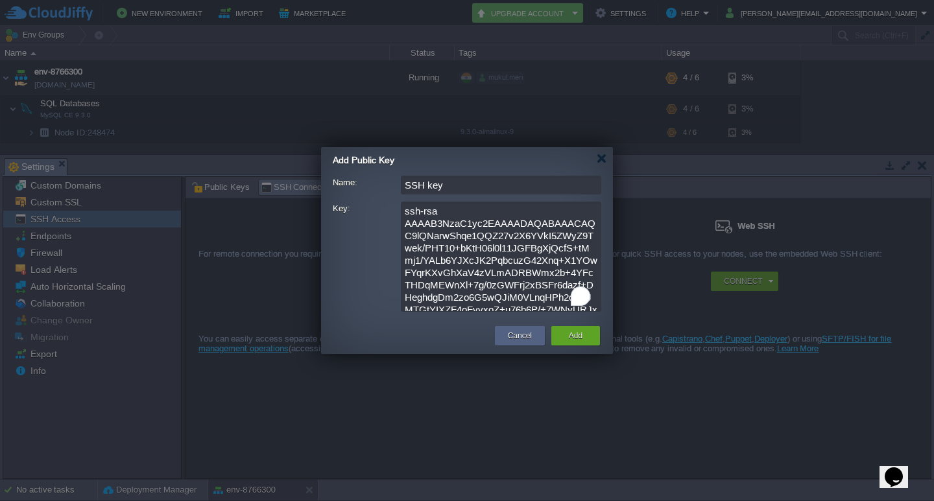
scroll to position [189, 0]
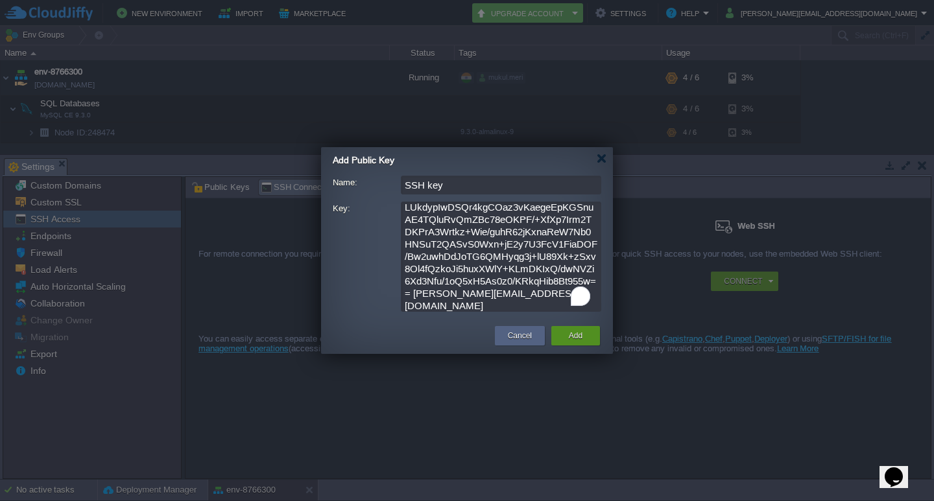
type textarea "ssh-rsa AAAAB3NzaC1yc2EAAAADAQABAAACAQC9lQNarwShqe1QQZ27v2X6YVkI5ZWyZ9Twek/PHT1…"
click at [583, 337] on div "Add" at bounding box center [575, 335] width 29 height 19
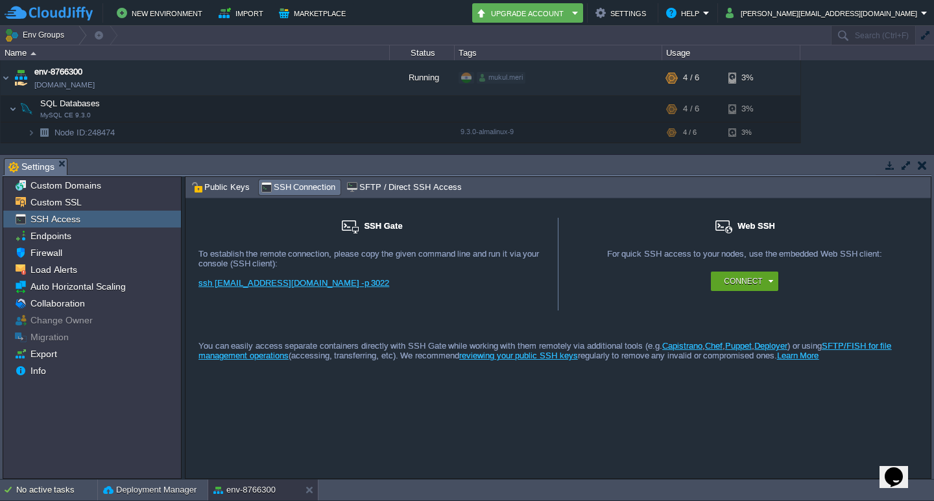
click at [290, 288] on link "ssh [EMAIL_ADDRESS][DOMAIN_NAME] -p 3022" at bounding box center [293, 283] width 191 height 10
drag, startPoint x: 182, startPoint y: 252, endPoint x: 180, endPoint y: 259, distance: 7.4
click at [180, 259] on body "New Environment Import Marketplace Bonus ₹0.00 Upgrade Account Settings Help [P…" at bounding box center [467, 250] width 934 height 501
drag, startPoint x: 353, startPoint y: 289, endPoint x: 185, endPoint y: 292, distance: 167.3
click at [185, 292] on div "SSH Gate For remote connection you require SSH public key to be added to the ac…" at bounding box center [369, 264] width 373 height 93
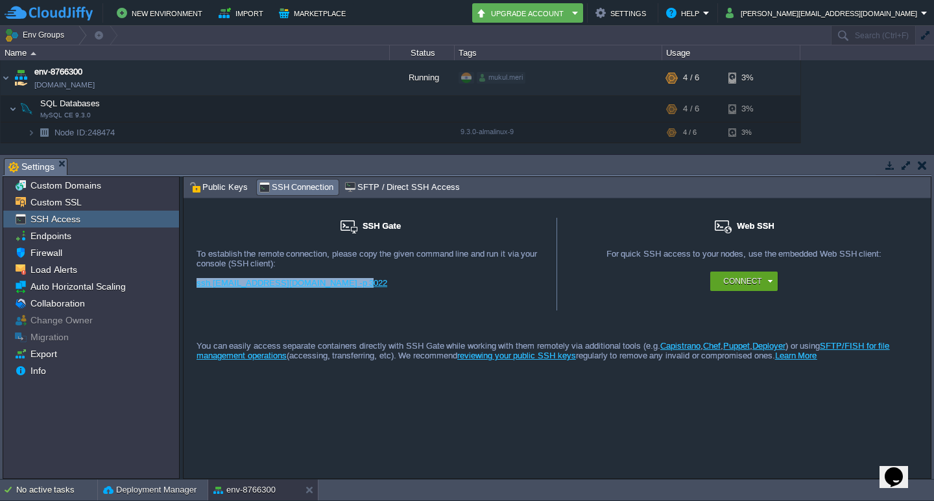
copy link "ssh [EMAIL_ADDRESS][DOMAIN_NAME] -p 3022"
click at [416, 296] on div "ssh [EMAIL_ADDRESS][DOMAIN_NAME] -p 3022" at bounding box center [369, 287] width 347 height 19
click at [268, 190] on span "SSH Connection" at bounding box center [296, 187] width 75 height 14
